Goal: Check status

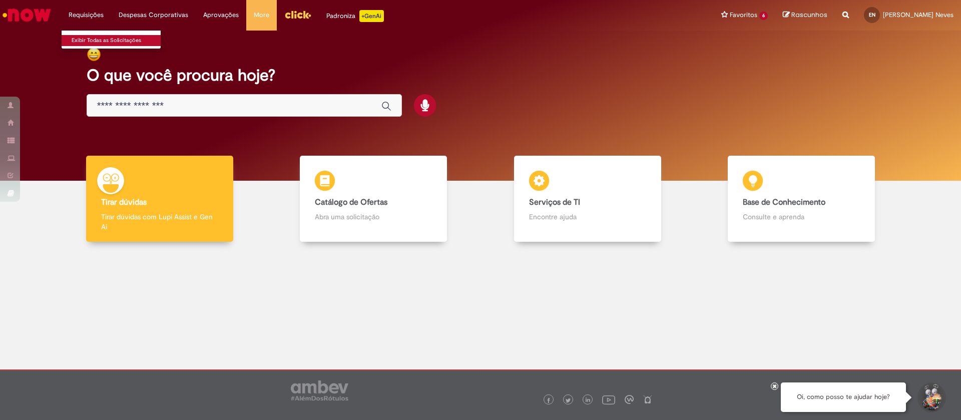
click at [96, 37] on link "Exibir Todas as Solicitações" at bounding box center [117, 40] width 110 height 11
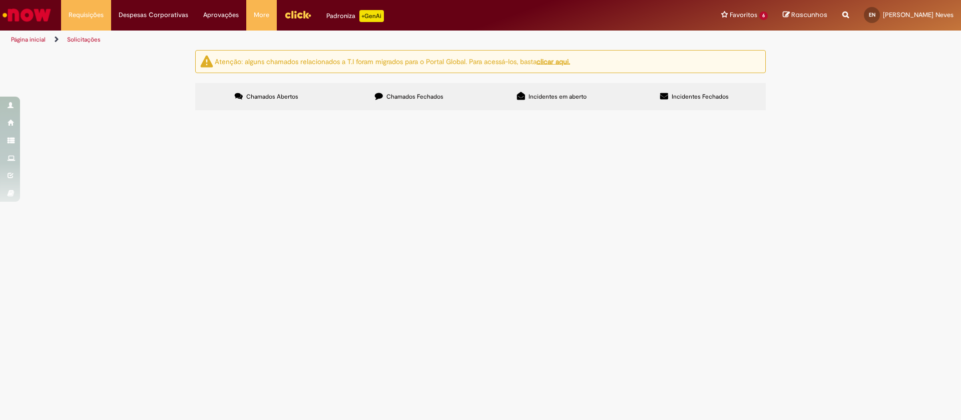
click at [403, 102] on label "Chamados Fechados" at bounding box center [409, 96] width 143 height 27
click at [0, 0] on span "COMDF_Dáblio_Brahma_Maio_Budget_R$400k" at bounding box center [0, 0] width 0 height 0
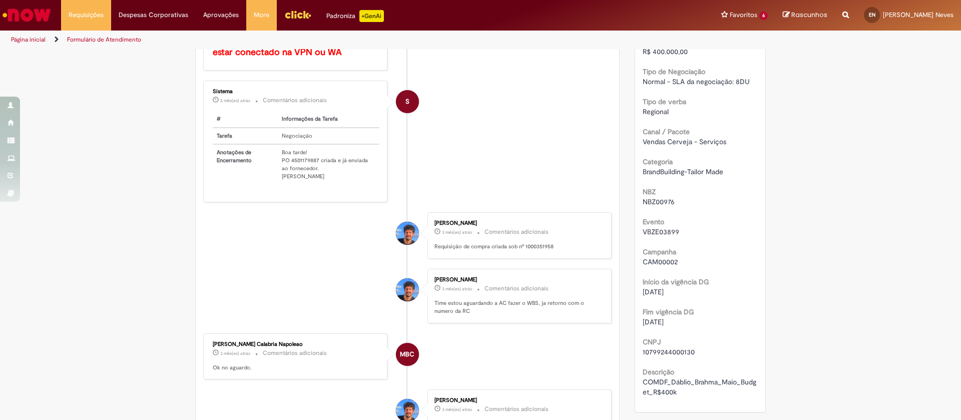
scroll to position [391, 0]
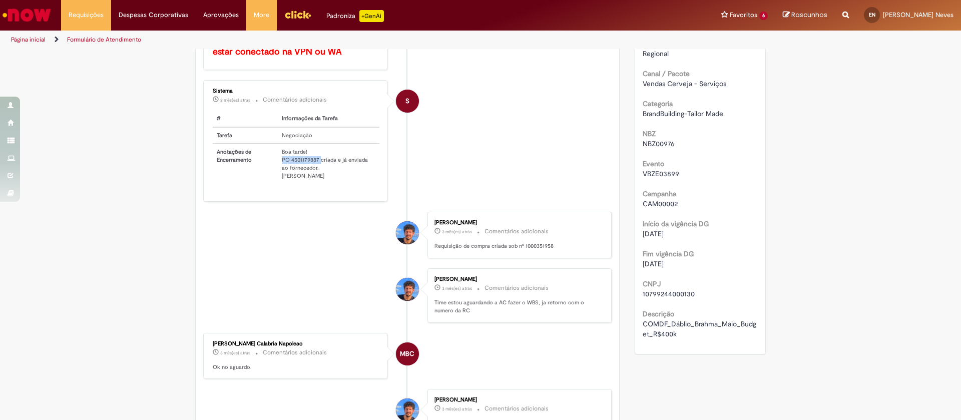
drag, startPoint x: 316, startPoint y: 158, endPoint x: 278, endPoint y: 162, distance: 37.7
click at [278, 162] on td "Boa tarde! PO 4501179887 criada e já enviada ao fornecedor. [PERSON_NAME]" at bounding box center [329, 164] width 102 height 40
copy td "PO 4501179887"
click at [519, 250] on p "Requisição de compra criada sob nº 1000351958" at bounding box center [517, 246] width 167 height 8
click at [552, 250] on p "Requisição de compra criada sob nº 1000351958" at bounding box center [517, 246] width 167 height 8
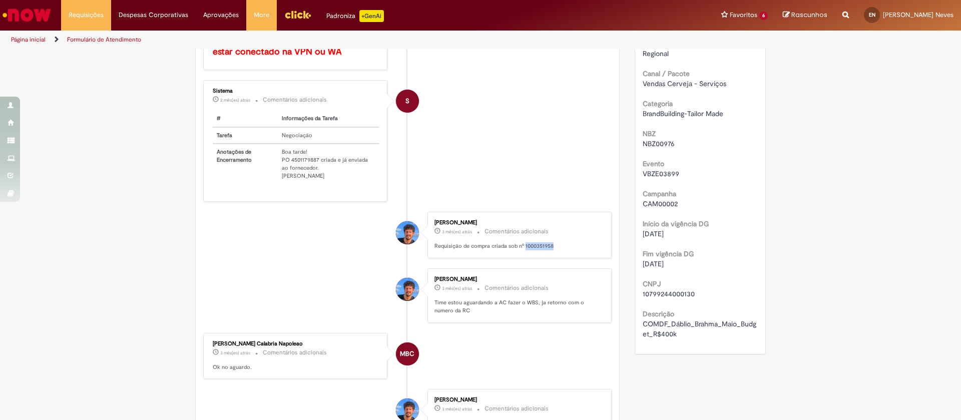
drag, startPoint x: 546, startPoint y: 254, endPoint x: 519, endPoint y: 254, distance: 27.5
click at [519, 250] on p "Requisição de compra criada sob nº 1000351958" at bounding box center [517, 246] width 167 height 8
copy p "1000351958"
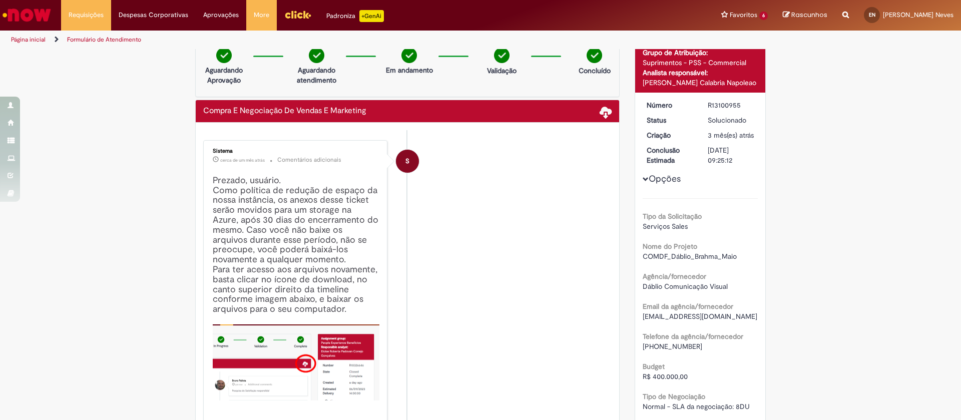
scroll to position [5, 0]
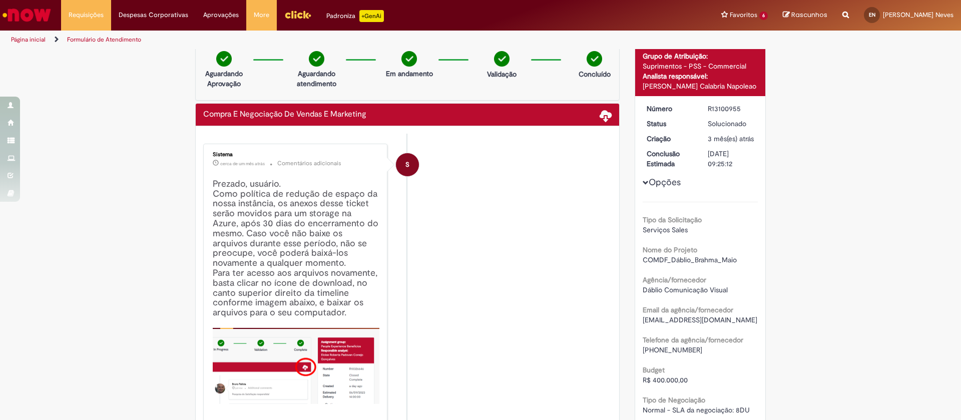
drag, startPoint x: 734, startPoint y: 109, endPoint x: 701, endPoint y: 112, distance: 33.1
click at [701, 112] on dd "R13100955" at bounding box center [731, 109] width 62 height 10
copy div "R13100955"
